Goal: Navigation & Orientation: Find specific page/section

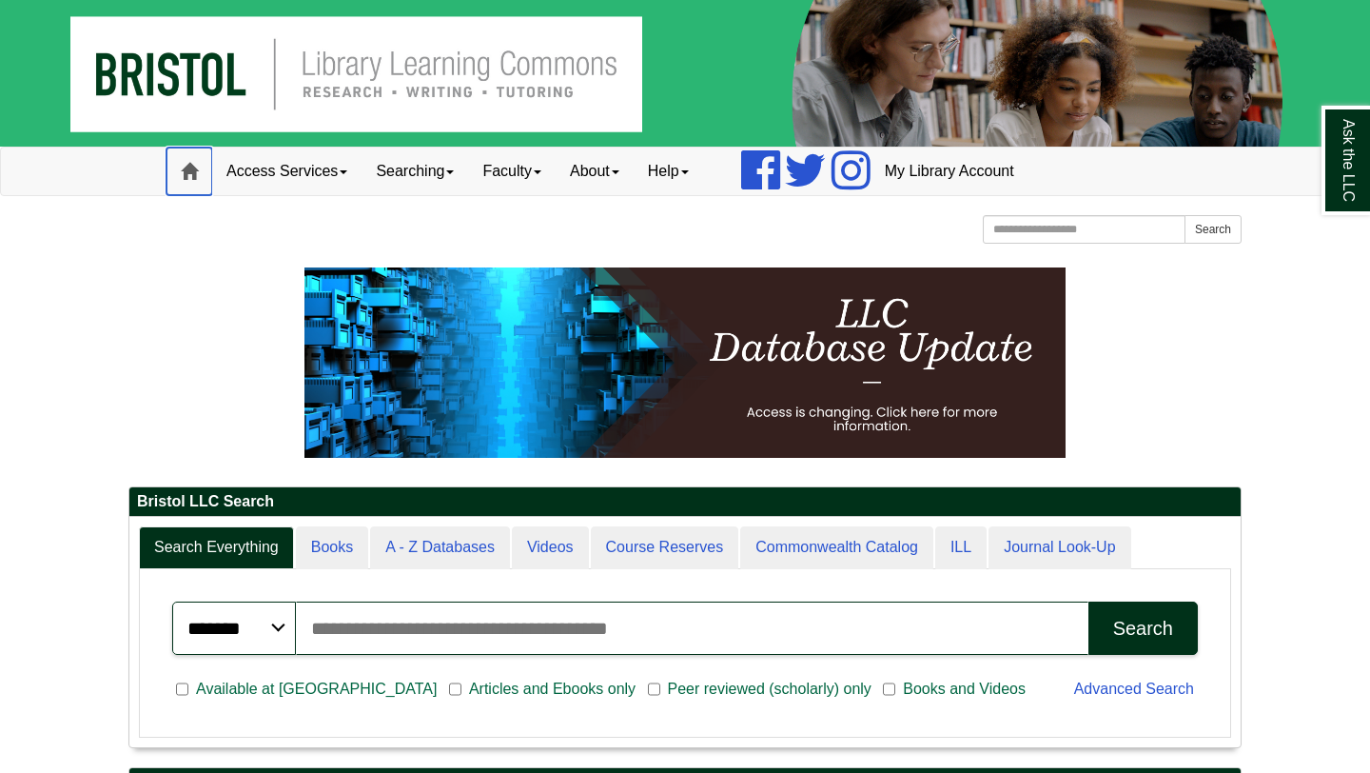
click at [194, 166] on span at bounding box center [189, 171] width 17 height 17
click at [196, 163] on span at bounding box center [189, 171] width 17 height 17
click at [308, 179] on link "Access Services" at bounding box center [286, 171] width 149 height 48
click at [152, 74] on img at bounding box center [685, 73] width 1370 height 147
